Goal: Information Seeking & Learning: Check status

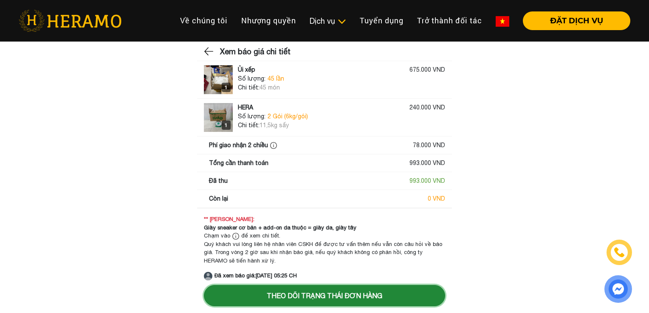
click at [306, 294] on button "Theo dõi trạng thái đơn hàng" at bounding box center [324, 295] width 241 height 21
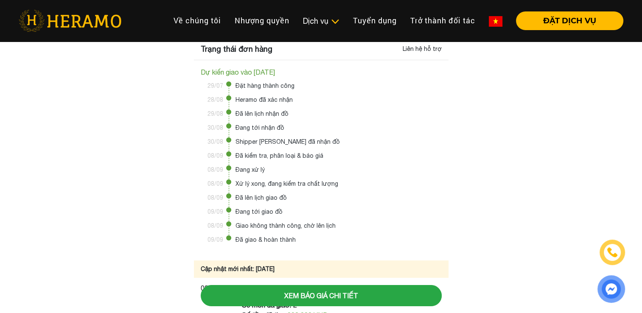
scroll to position [77, 0]
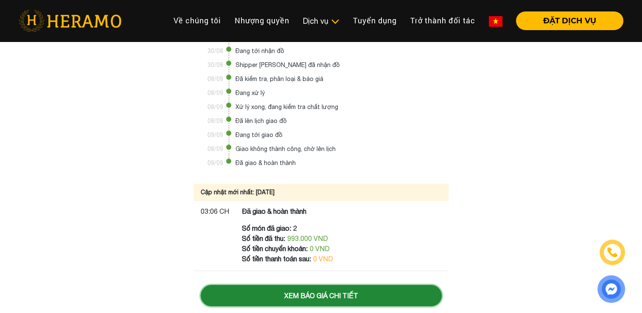
click at [313, 298] on button "Xem báo giá chi tiết" at bounding box center [321, 295] width 241 height 21
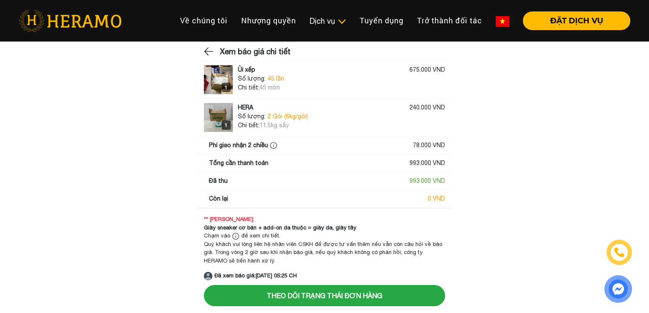
click at [211, 53] on img at bounding box center [209, 51] width 11 height 13
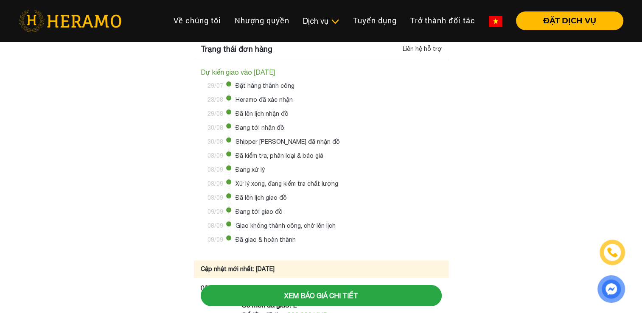
click at [211, 53] on div "Trạng thái đơn hàng" at bounding box center [237, 48] width 72 height 11
